Goal: Transaction & Acquisition: Book appointment/travel/reservation

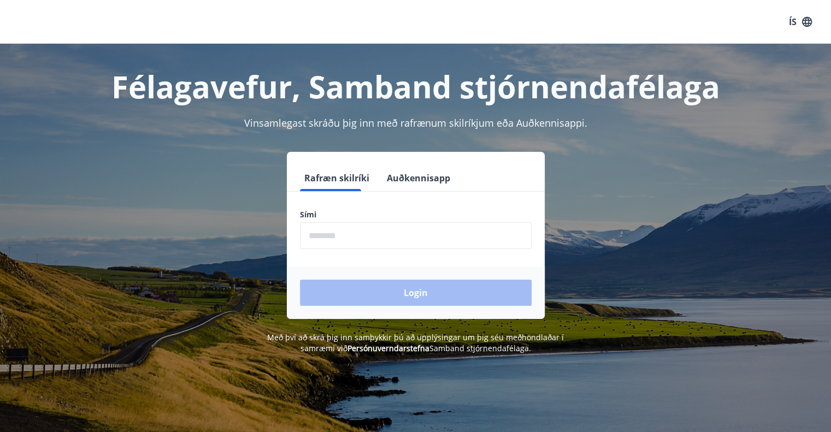
click at [332, 239] on input "phone" at bounding box center [416, 235] width 232 height 27
type input "********"
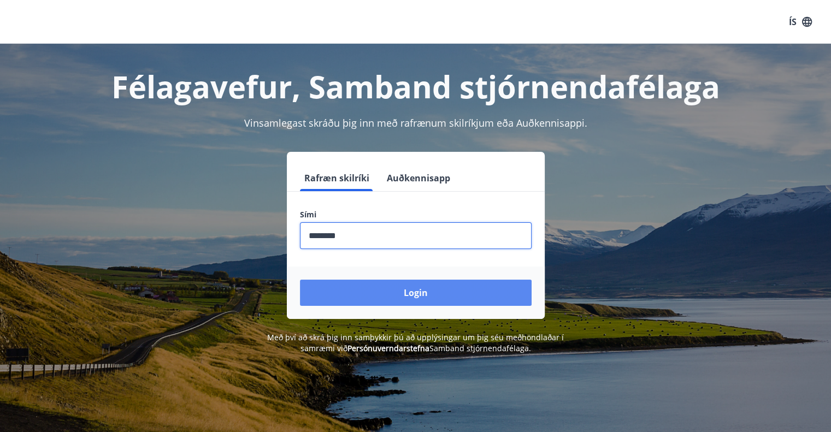
click at [370, 293] on button "Login" at bounding box center [416, 293] width 232 height 26
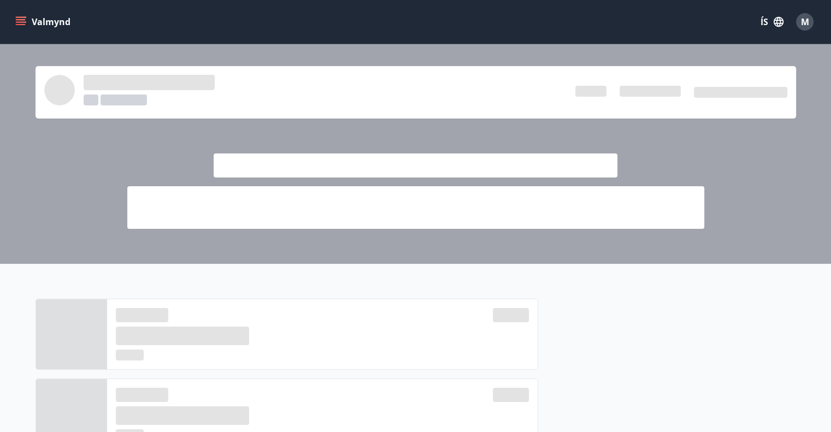
click at [21, 19] on icon "menu" at bounding box center [21, 19] width 10 height 1
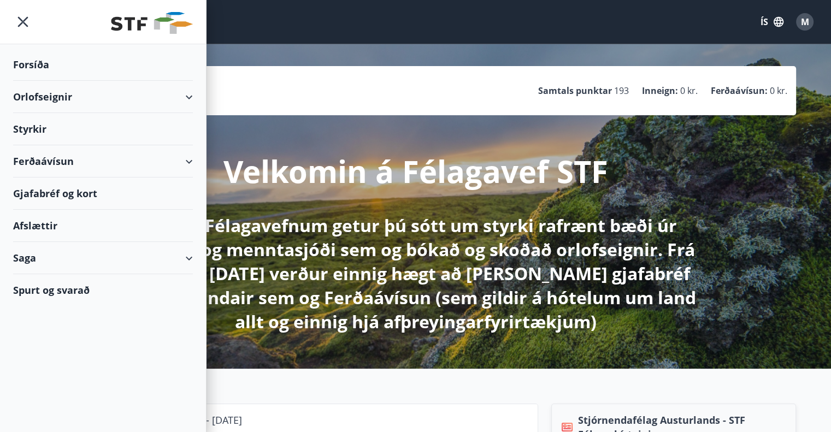
click at [54, 96] on div "Orlofseignir" at bounding box center [103, 97] width 180 height 32
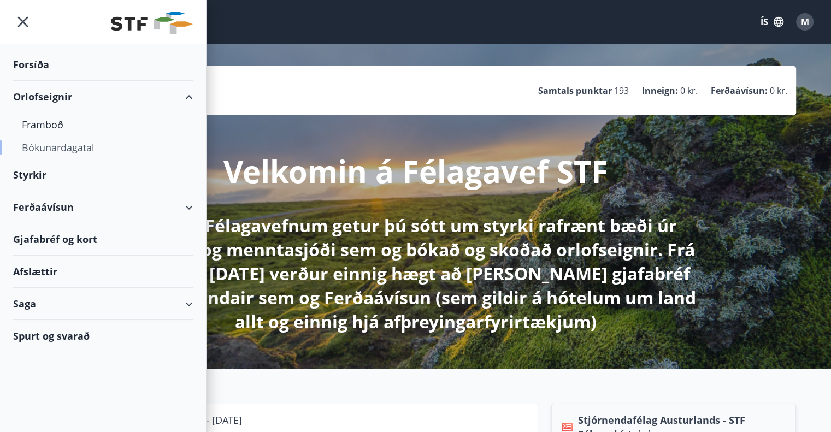
click at [50, 145] on div "Bókunardagatal" at bounding box center [103, 147] width 162 height 23
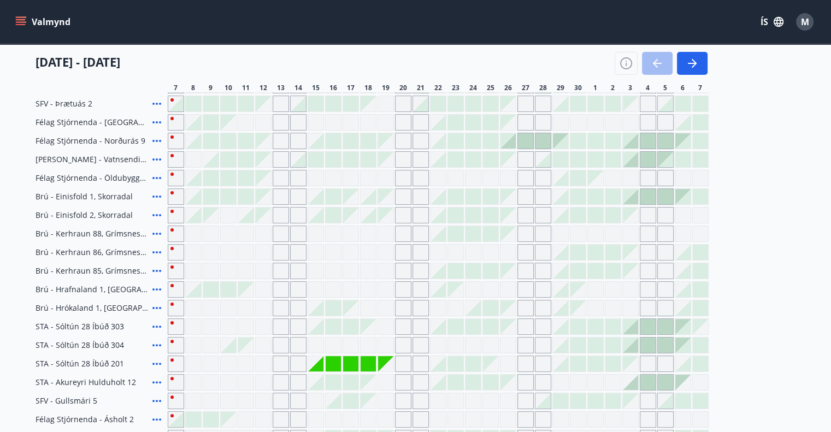
scroll to position [194, 0]
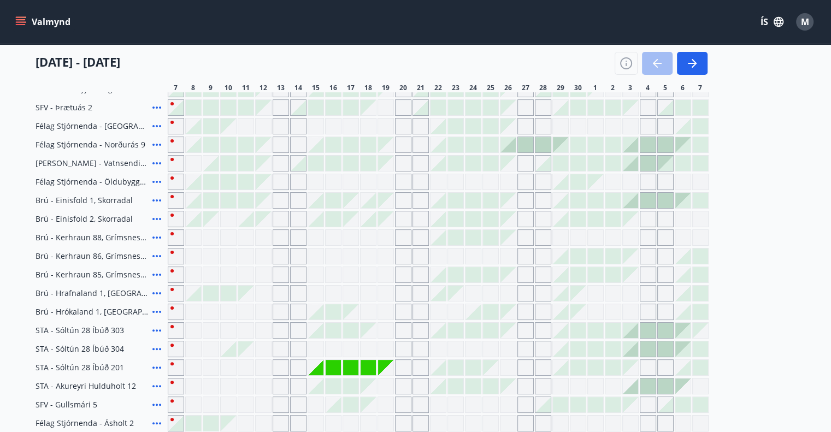
click at [66, 110] on span "SFV - Þrætuás 2" at bounding box center [63, 107] width 57 height 11
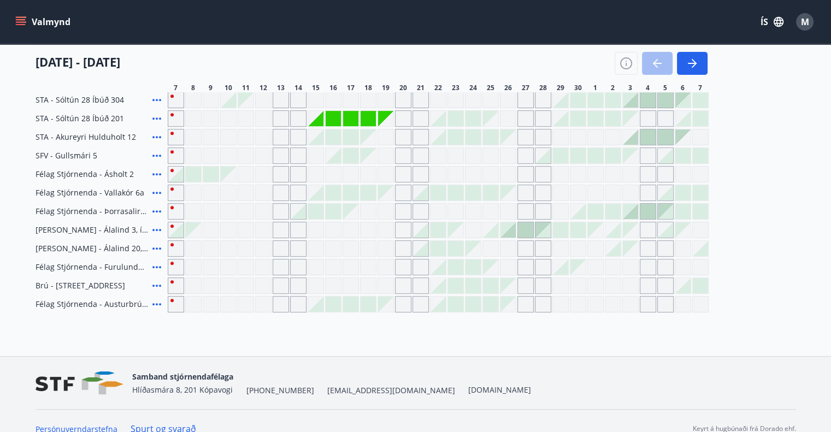
scroll to position [450, 0]
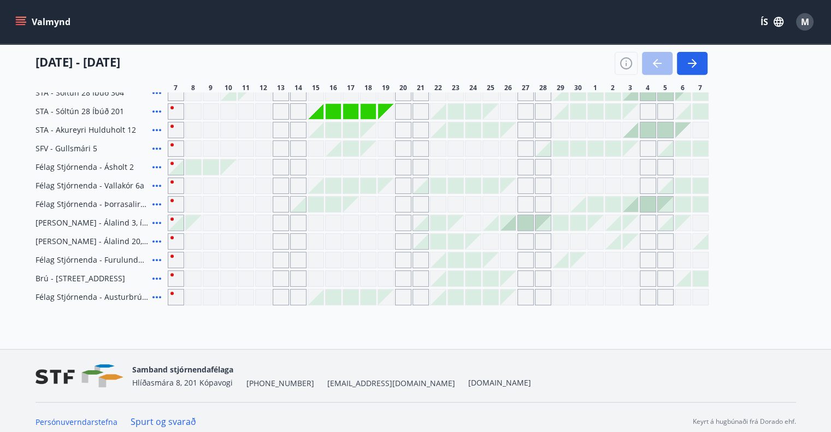
click at [28, 18] on button "Valmynd" at bounding box center [44, 22] width 62 height 20
